Goal: Register for event/course

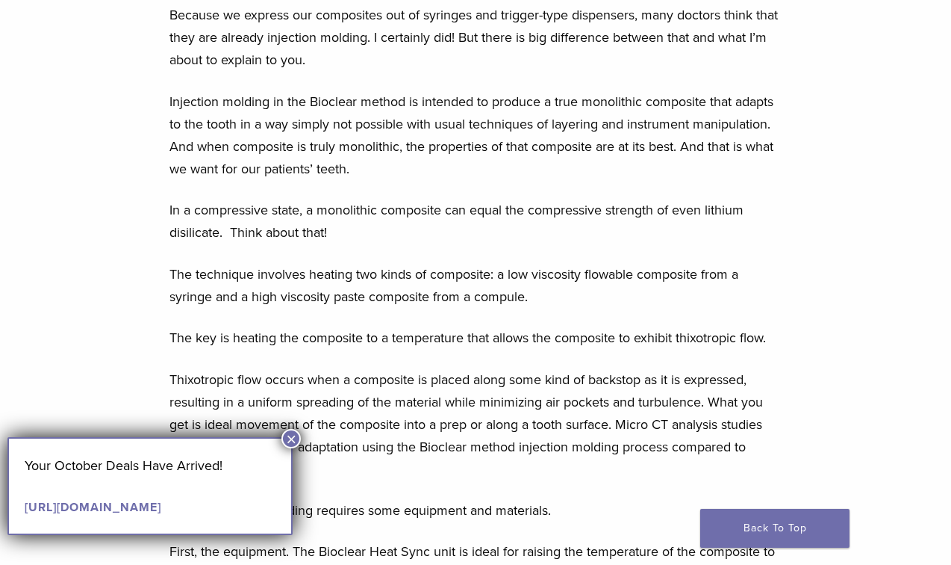
scroll to position [759, 0]
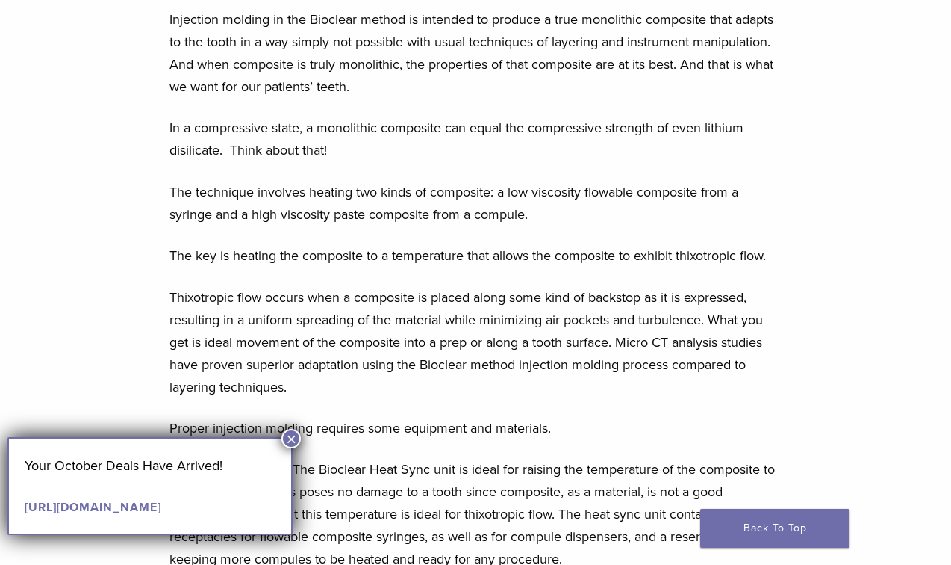
click at [290, 433] on button "×" at bounding box center [291, 438] width 19 height 19
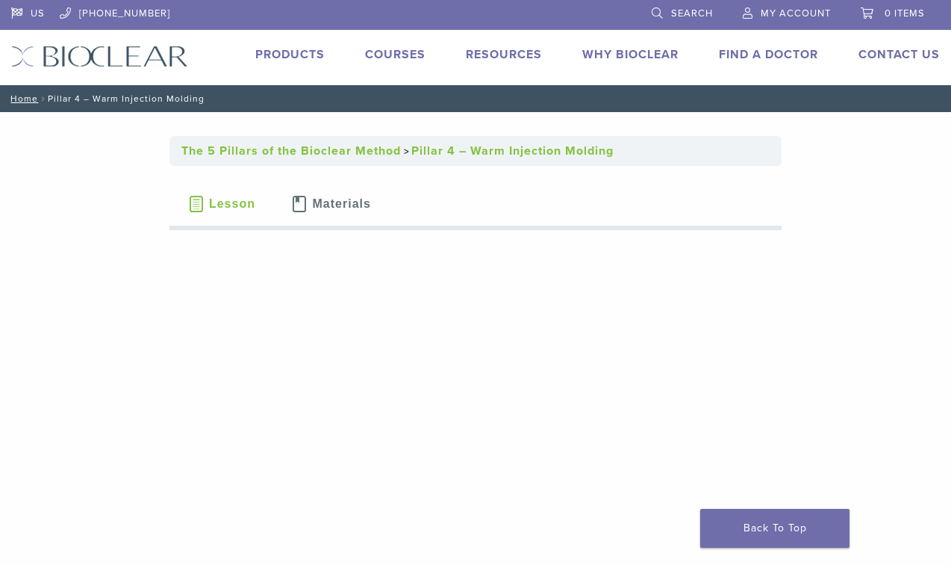
scroll to position [0, 0]
click at [297, 49] on link "Products" at bounding box center [289, 54] width 69 height 15
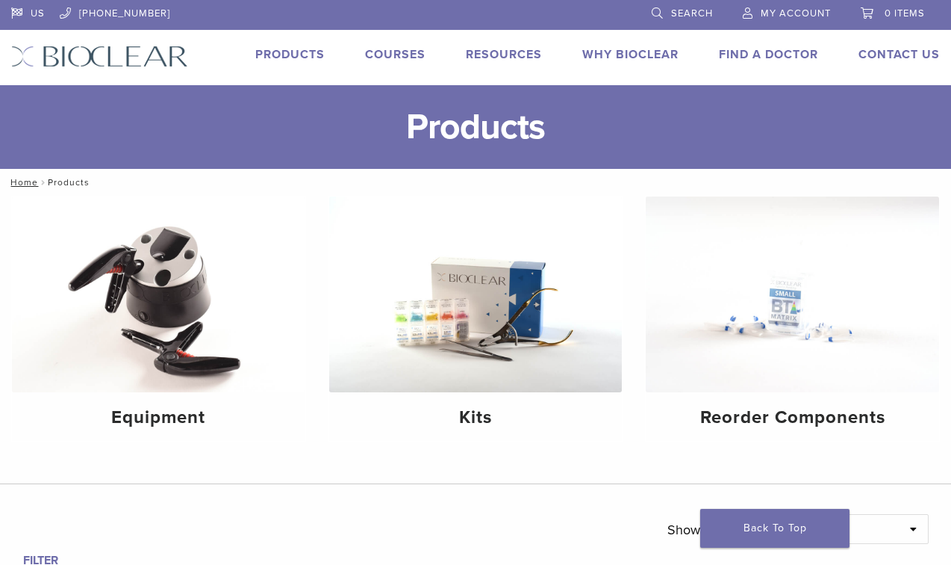
click at [292, 54] on link "Products" at bounding box center [289, 54] width 69 height 15
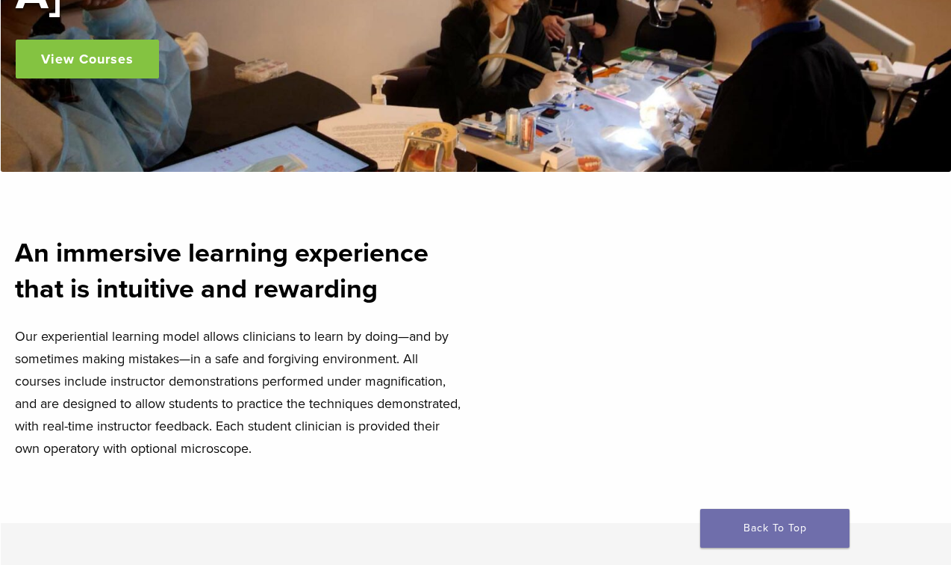
scroll to position [266, 0]
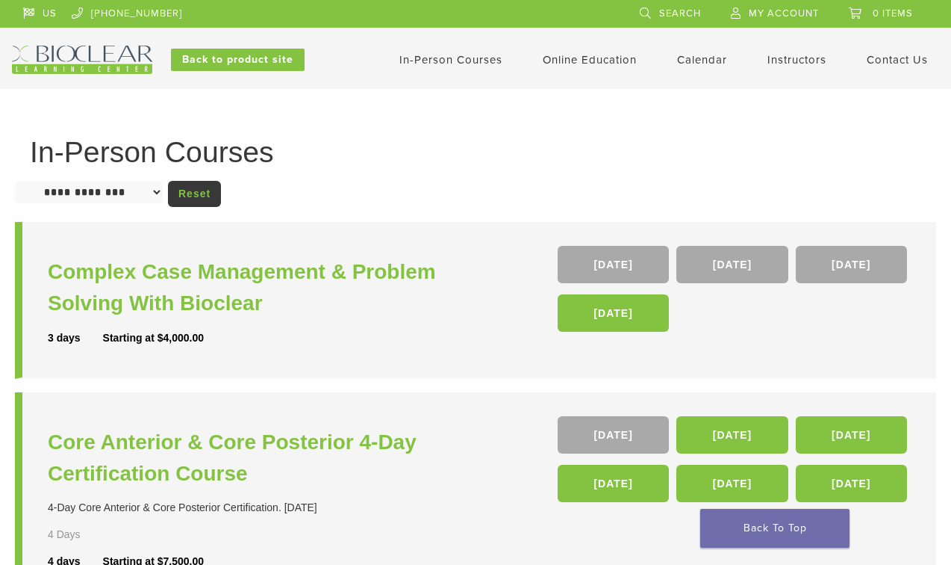
click at [81, 65] on img at bounding box center [82, 60] width 140 height 28
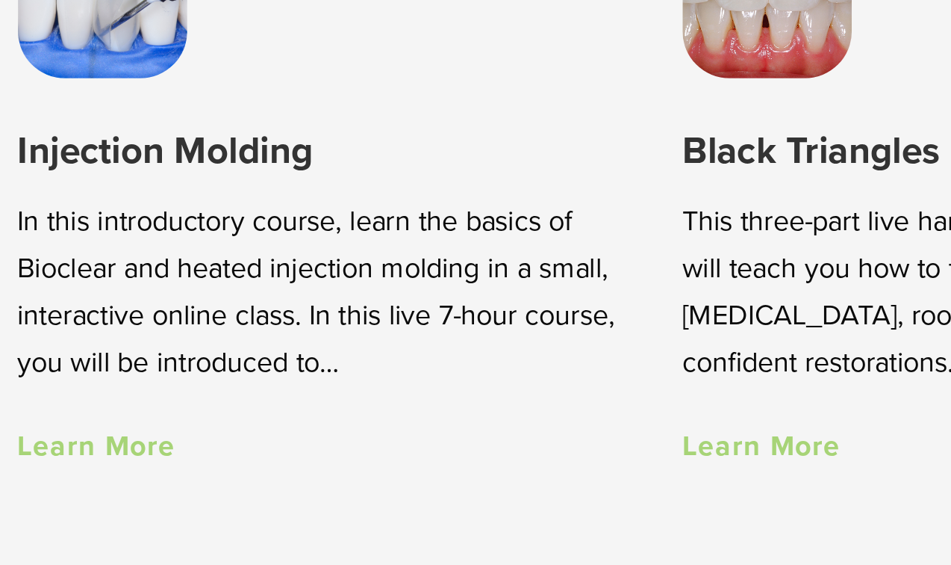
scroll to position [795, 0]
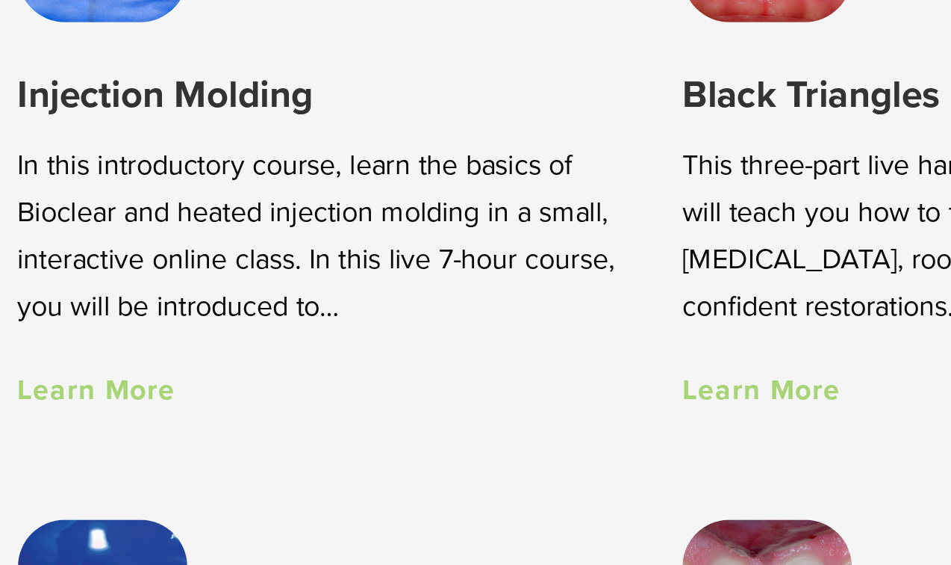
click at [60, 473] on link "Learn More" at bounding box center [53, 481] width 75 height 16
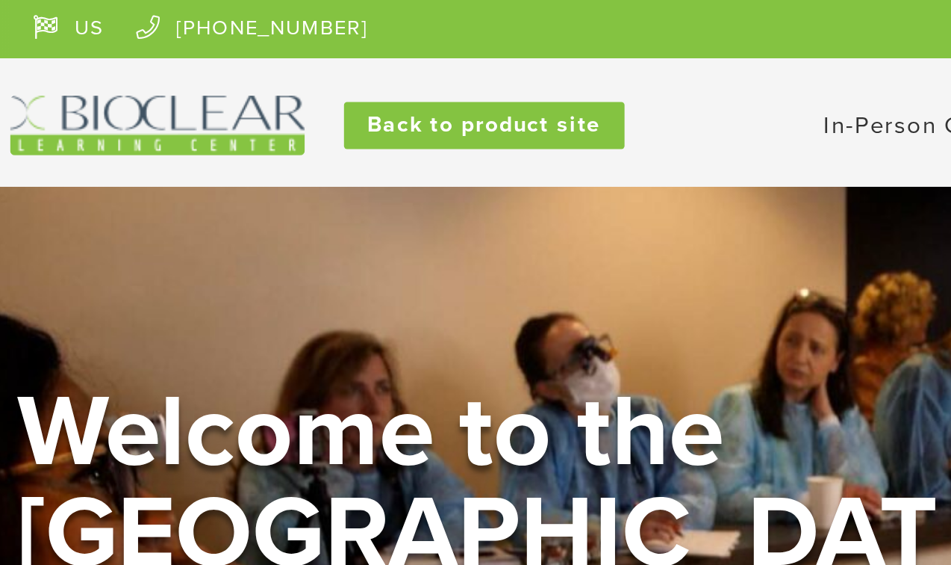
scroll to position [0, 0]
click at [75, 56] on img at bounding box center [82, 60] width 140 height 28
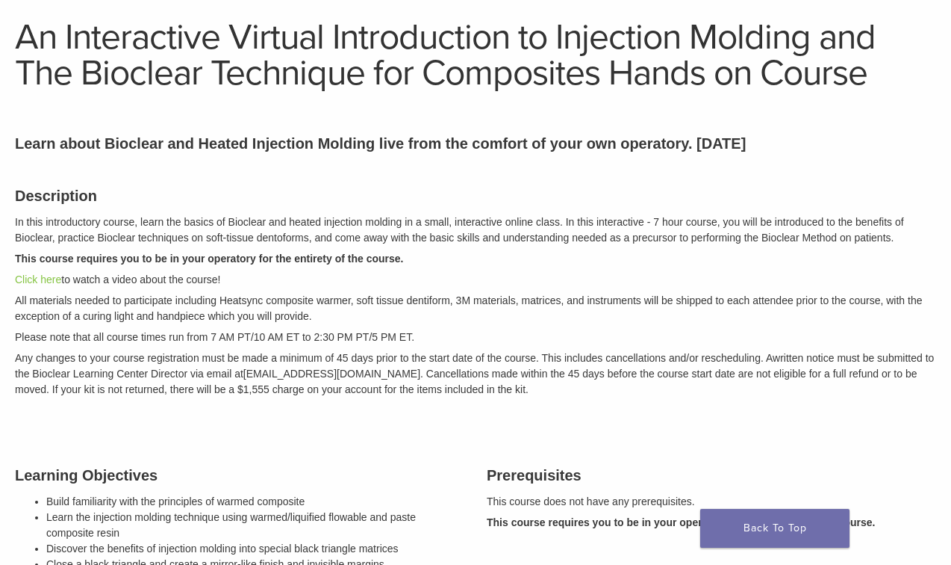
scroll to position [96, 0]
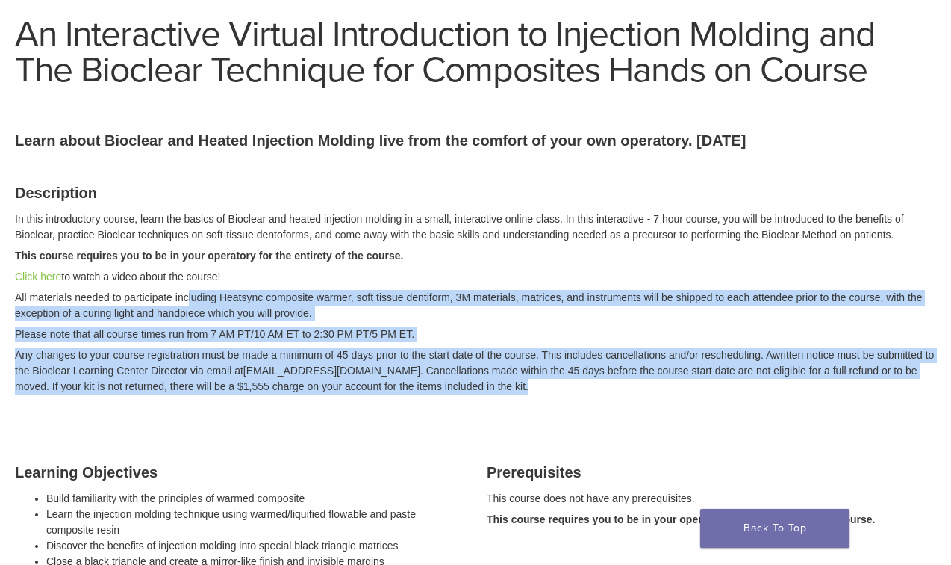
drag, startPoint x: 190, startPoint y: 290, endPoint x: 398, endPoint y: 402, distance: 236.2
click at [398, 402] on div "Description In this introductory course, learn the basics of Bioclear and heate…" at bounding box center [476, 287] width 944 height 248
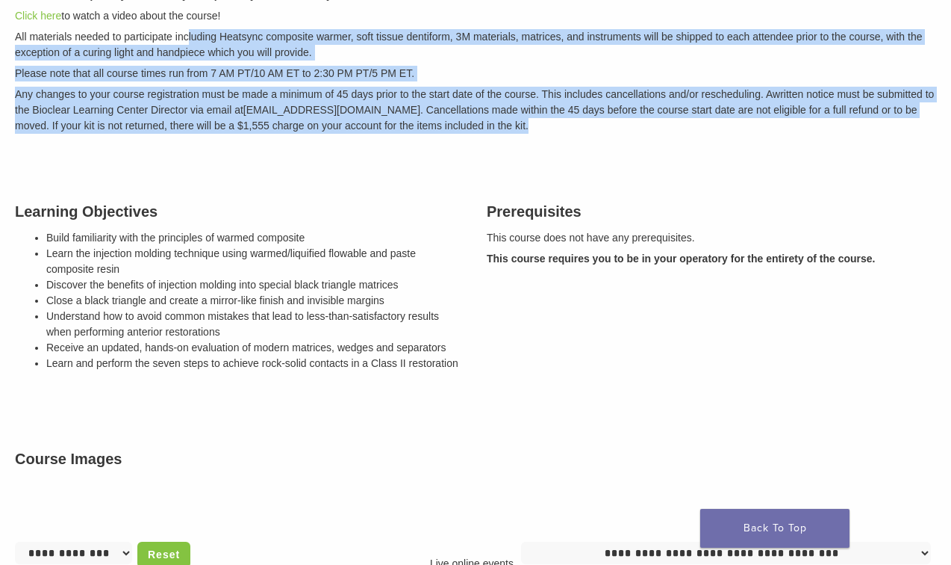
scroll to position [238, 0]
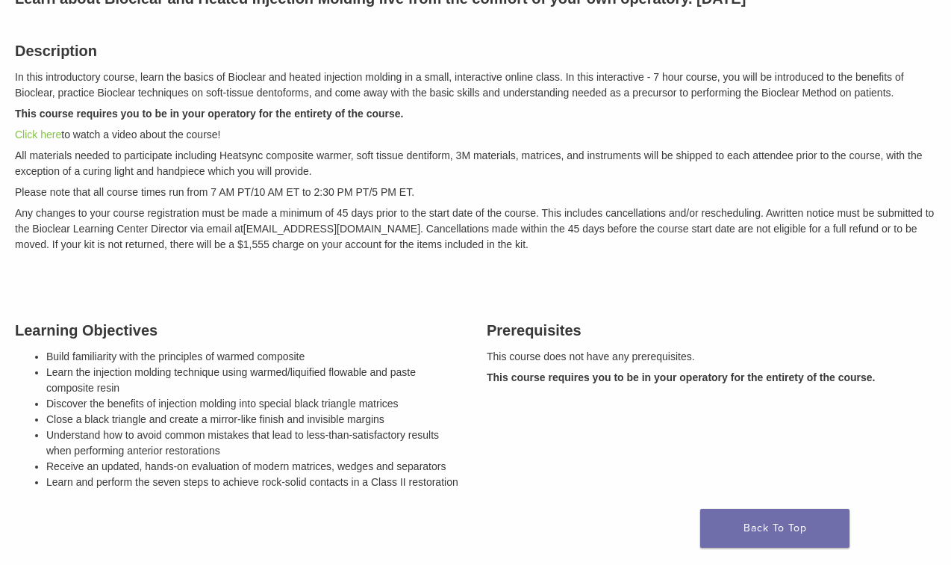
drag, startPoint x: 196, startPoint y: 337, endPoint x: 232, endPoint y: 328, distance: 37.7
click at [232, 328] on h3 "Learning Objectives" at bounding box center [240, 330] width 450 height 22
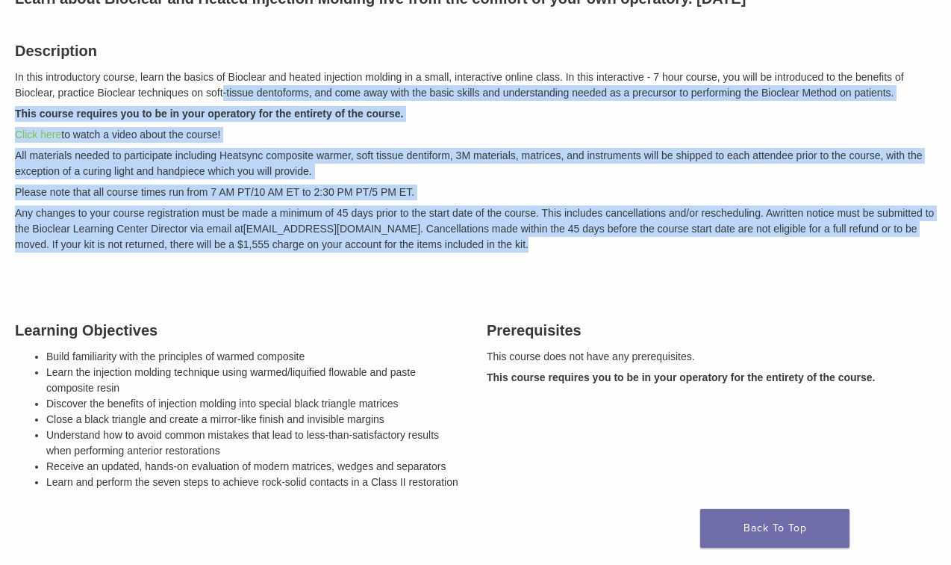
drag, startPoint x: 228, startPoint y: 95, endPoint x: 259, endPoint y: 259, distance: 167.3
click at [259, 259] on div "Description In this introductory course, learn the basics of Bioclear and heate…" at bounding box center [476, 145] width 944 height 248
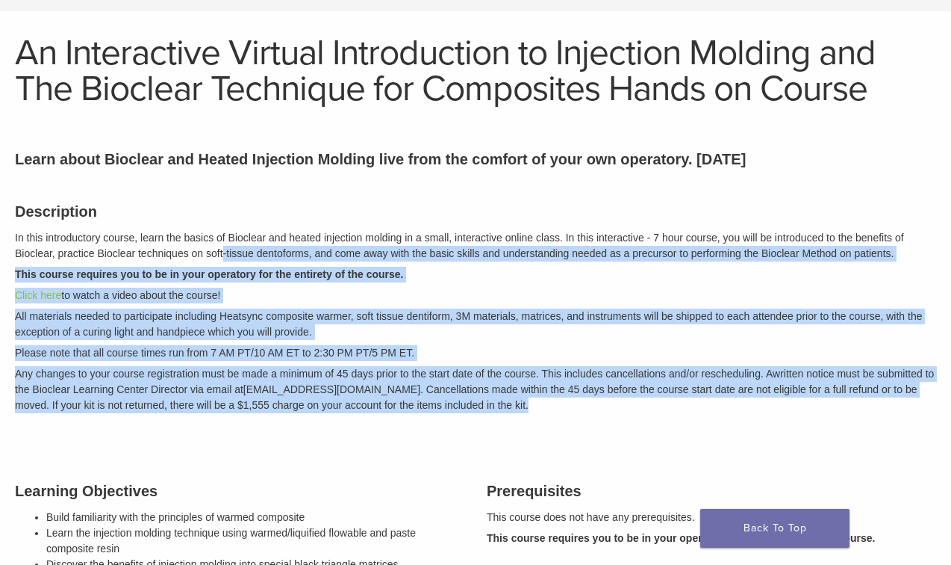
scroll to position [78, 0]
